Goal: Task Accomplishment & Management: Use online tool/utility

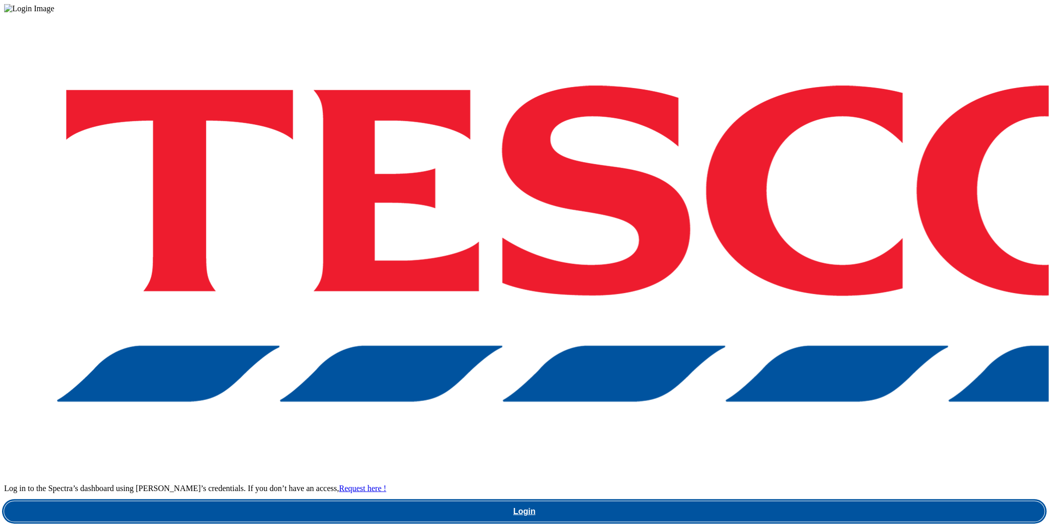
click at [794, 502] on link "Login" at bounding box center [524, 512] width 1041 height 20
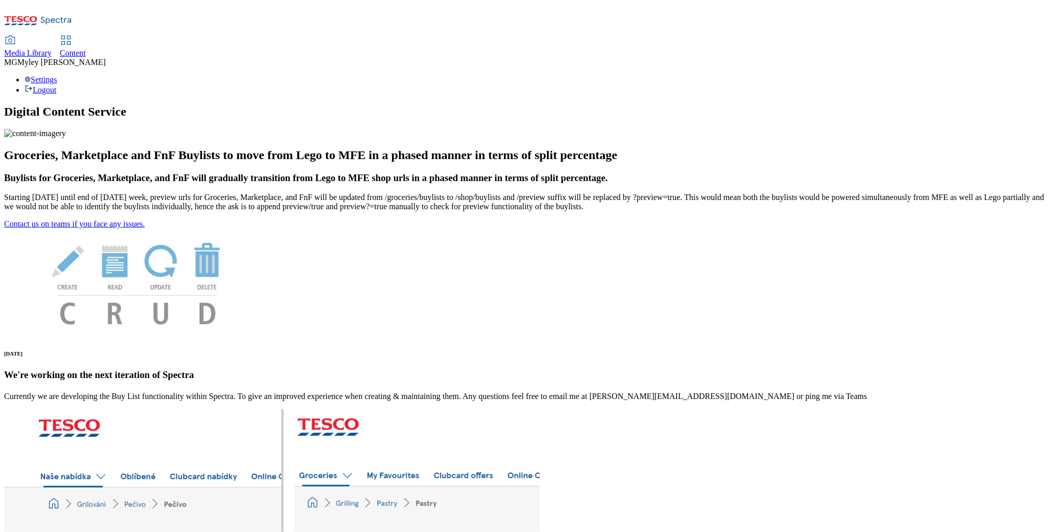
click at [392, 36] on div "Media Library Content MG [PERSON_NAME] [PERSON_NAME] Settings Logout" at bounding box center [524, 65] width 1041 height 58
click at [86, 49] on div "Content" at bounding box center [73, 53] width 26 height 9
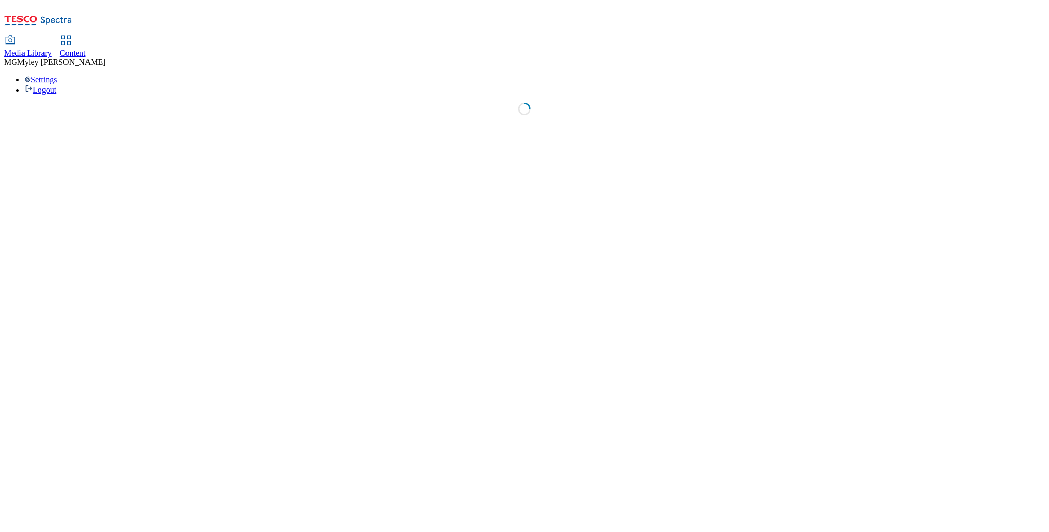
select select "ghs-[GEOGRAPHIC_DATA]"
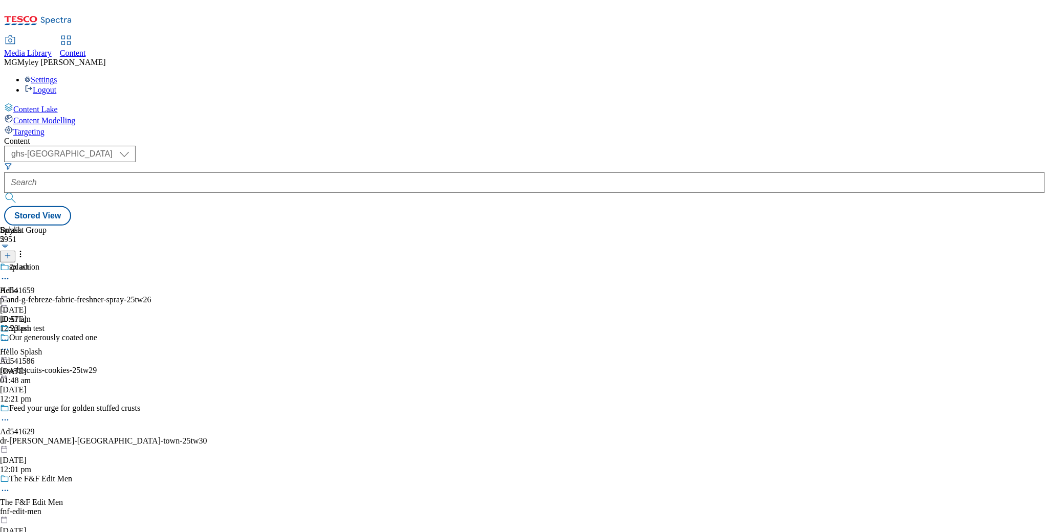
click at [387, 36] on div "Media Library Content MG [PERSON_NAME] [PERSON_NAME] Settings Logout" at bounding box center [524, 65] width 1041 height 58
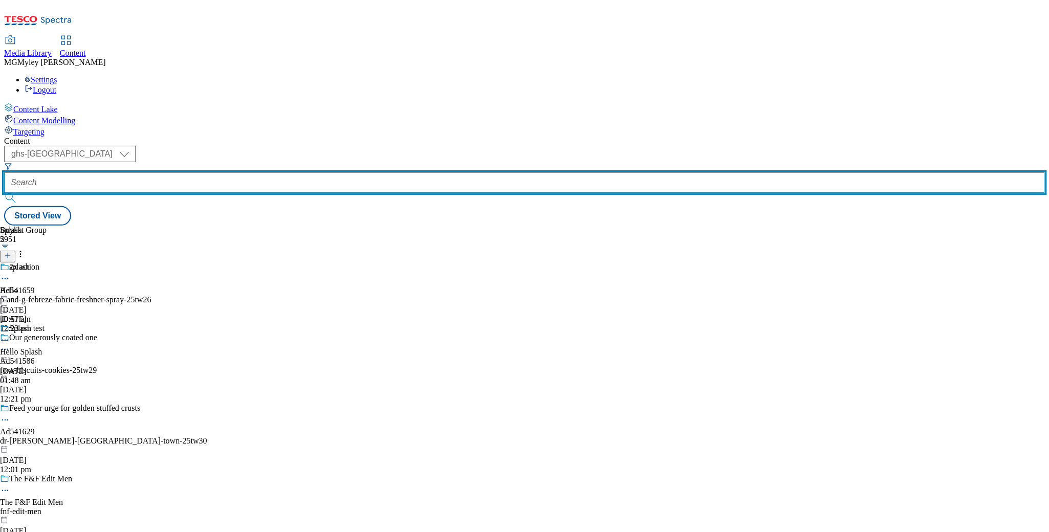
click at [220, 172] on input "text" at bounding box center [524, 182] width 1041 height 20
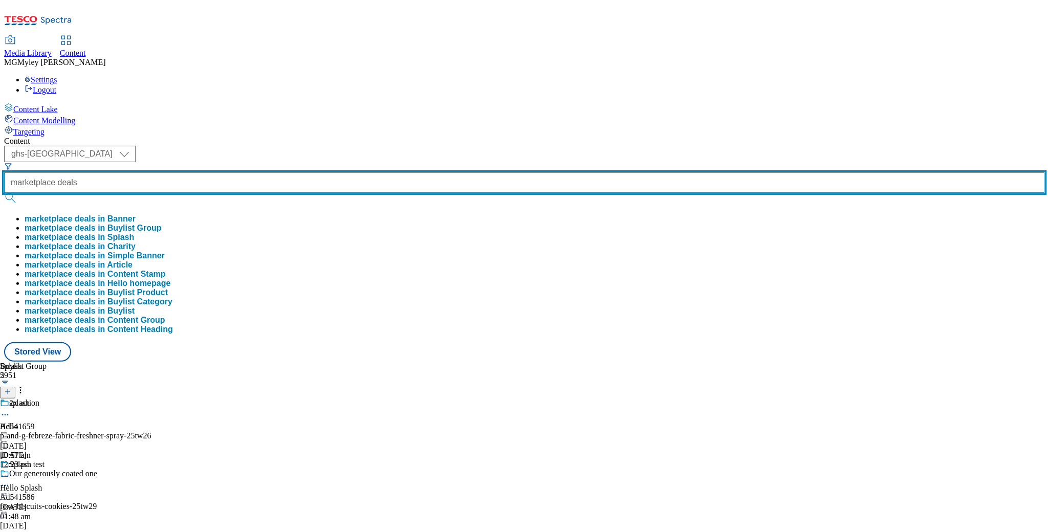
type input "marketplace deals"
click at [4, 193] on button "submit" at bounding box center [11, 198] width 14 height 10
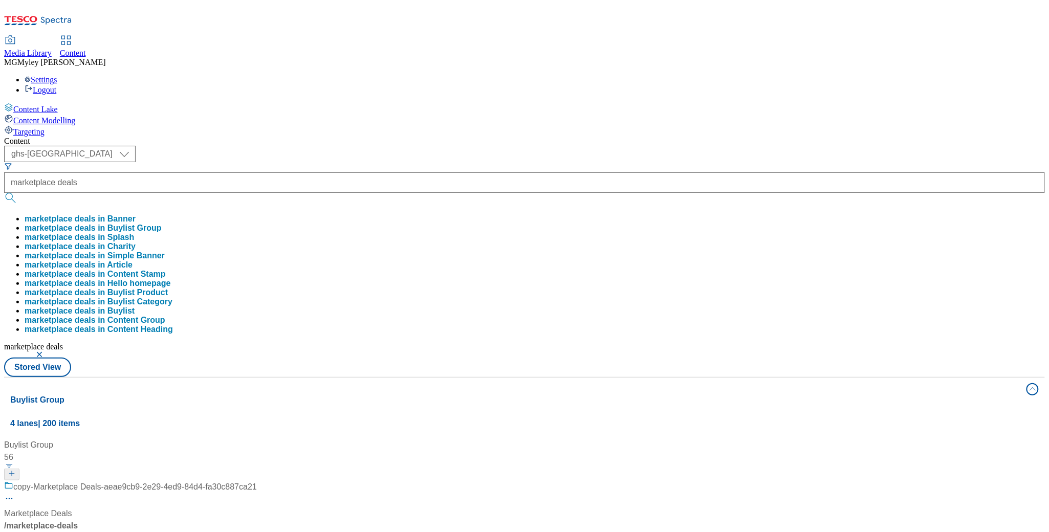
click at [414, 137] on div "Content ( optional ) ghs-roi ghs-[GEOGRAPHIC_DATA] ghs-uk marketplace deals mar…" at bounding box center [524, 480] width 1041 height 687
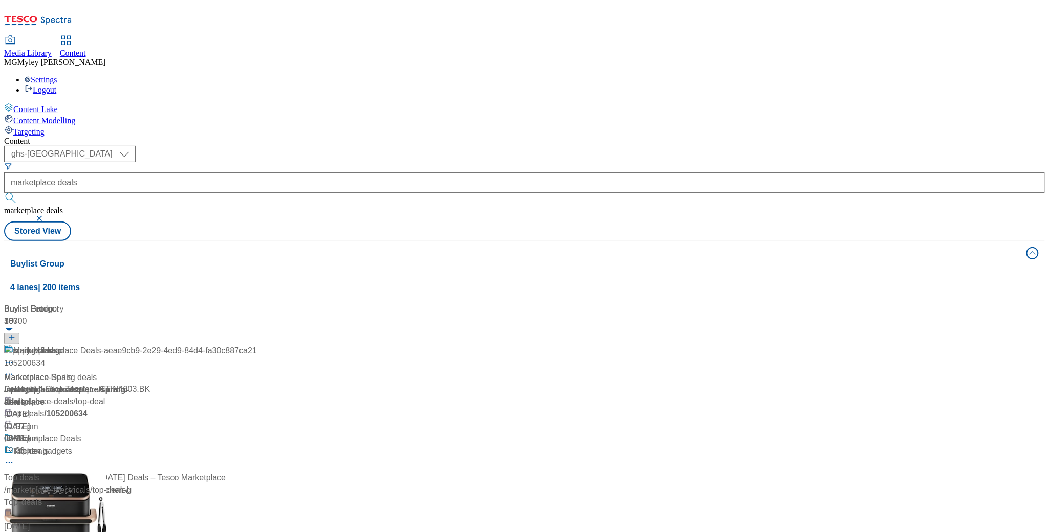
scroll to position [35, 0]
click at [72, 460] on div "Marketplace Deals" at bounding box center [38, 466] width 68 height 12
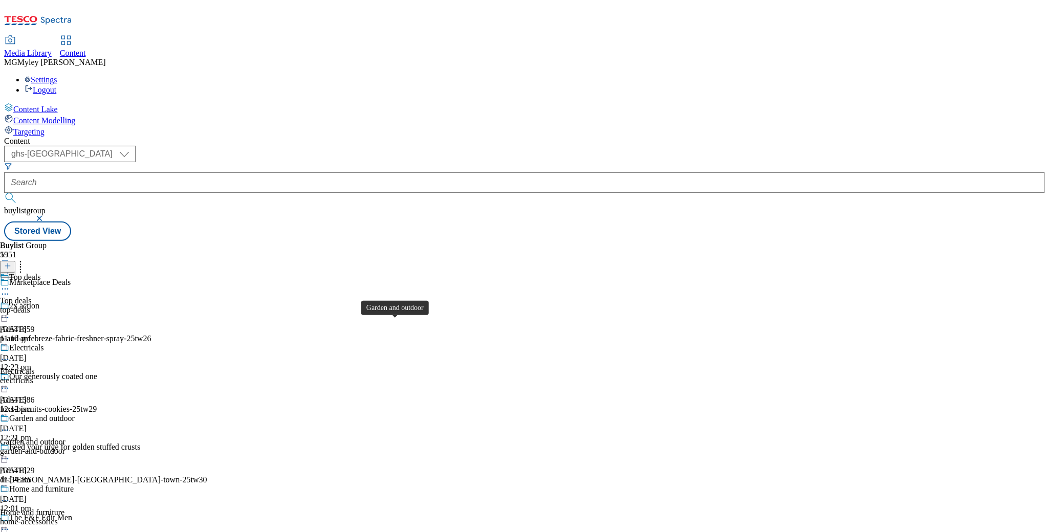
scroll to position [127, 0]
click at [74, 485] on span "Home and furniture" at bounding box center [41, 490] width 64 height 11
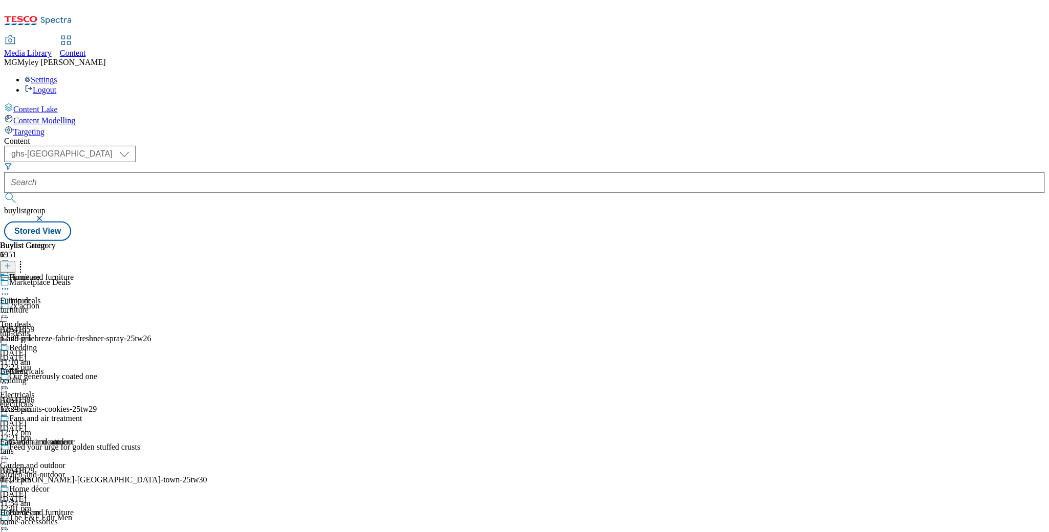
scroll to position [105, 0]
click at [10, 519] on icon at bounding box center [5, 524] width 10 height 10
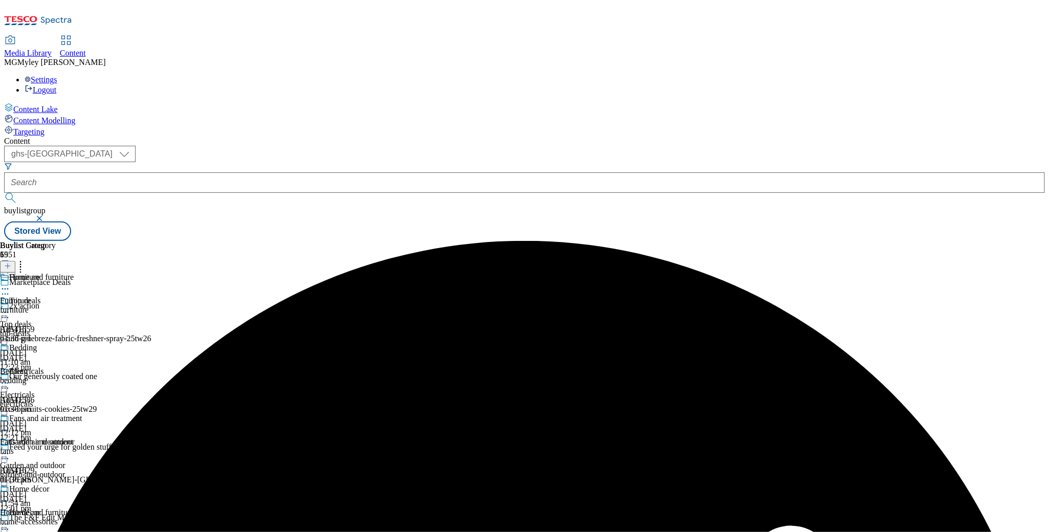
click at [10, 284] on icon at bounding box center [5, 289] width 10 height 10
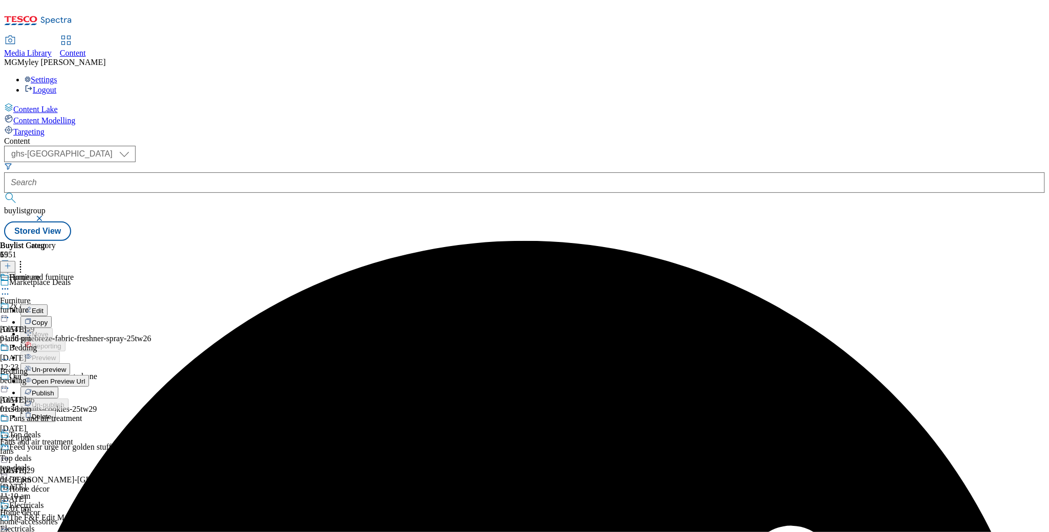
click at [66, 366] on span "Un-preview" at bounding box center [49, 370] width 34 height 8
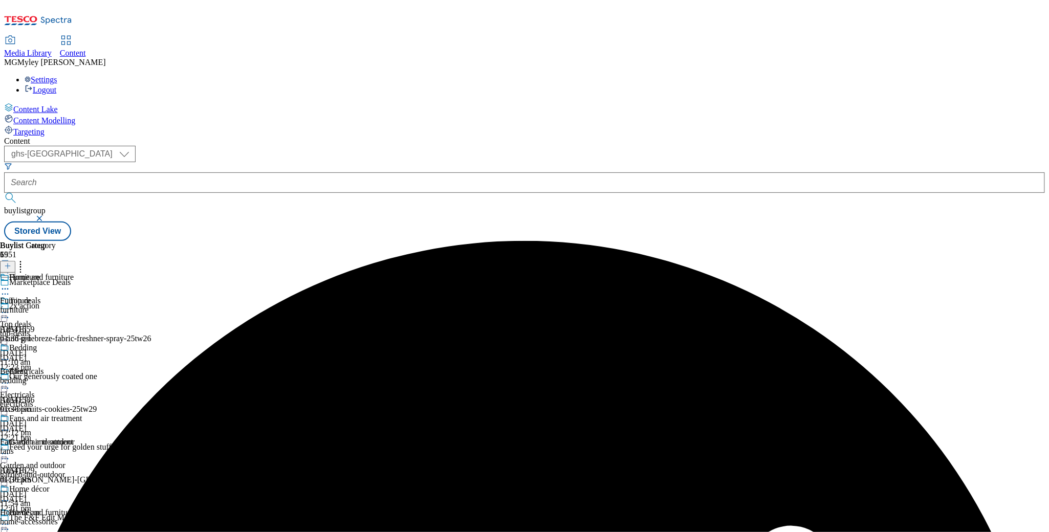
click at [10, 284] on icon at bounding box center [5, 289] width 10 height 10
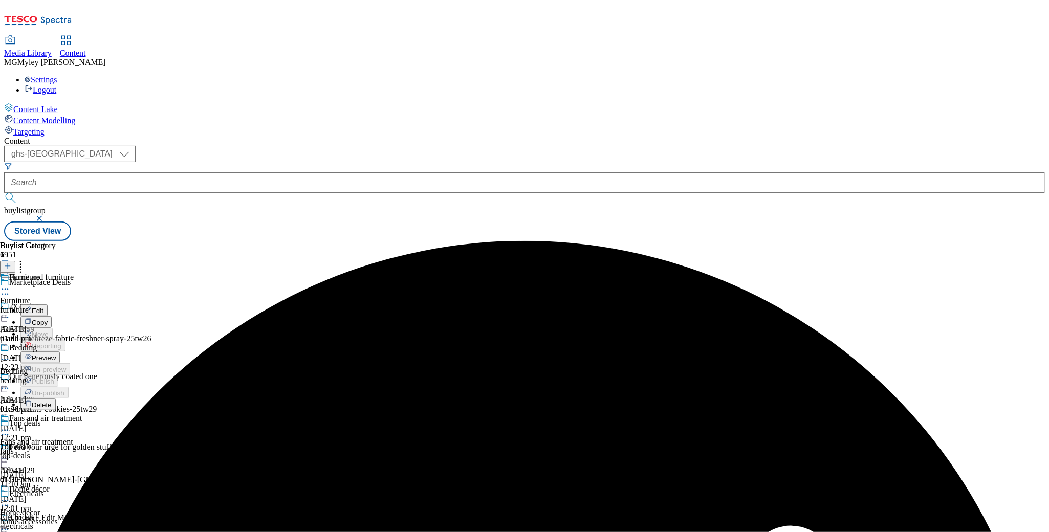
click at [56, 354] on span "Preview" at bounding box center [44, 358] width 24 height 8
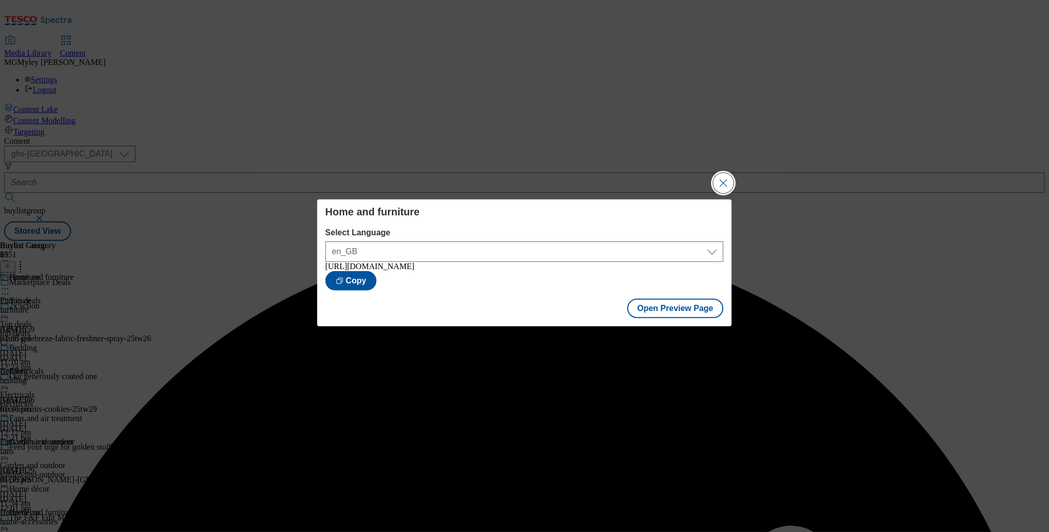
click at [727, 179] on button "Close Modal" at bounding box center [723, 183] width 20 height 20
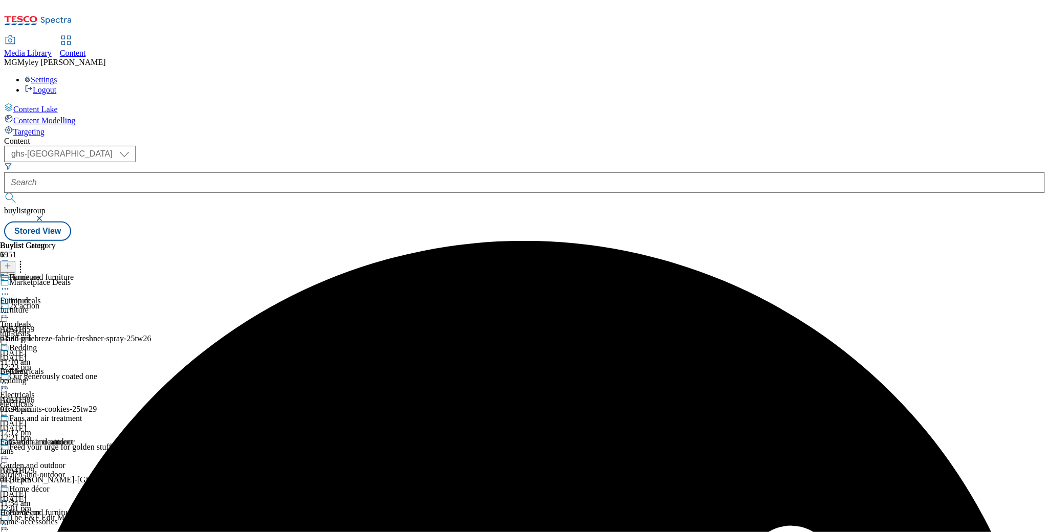
click at [10, 284] on icon at bounding box center [5, 289] width 10 height 10
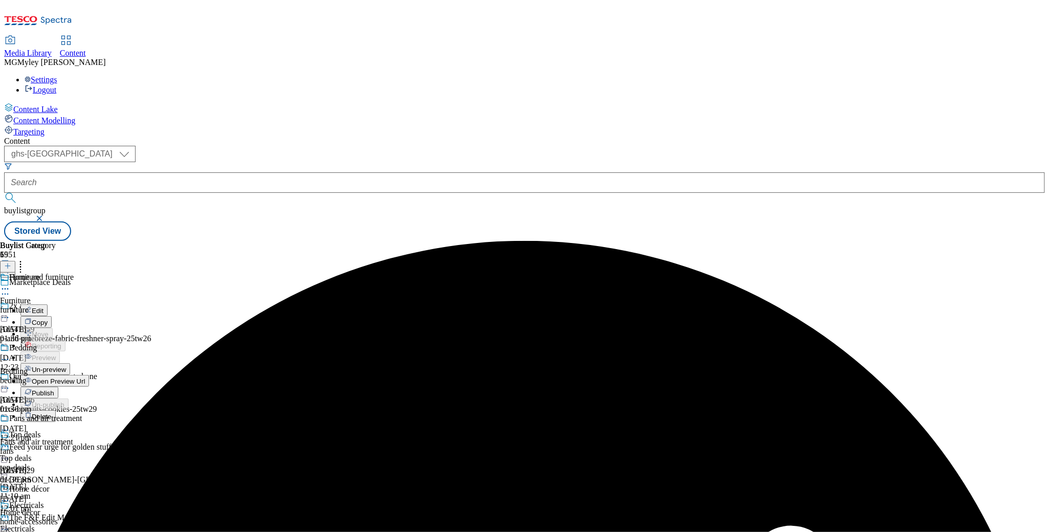
click at [58, 387] on button "Publish" at bounding box center [39, 393] width 38 height 12
